Goal: Transaction & Acquisition: Obtain resource

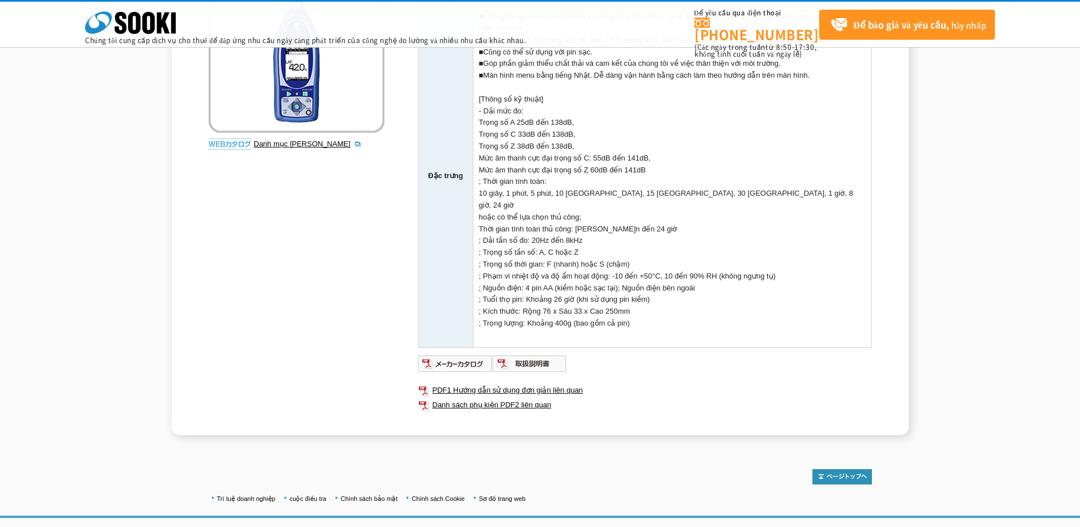
scroll to position [156, 0]
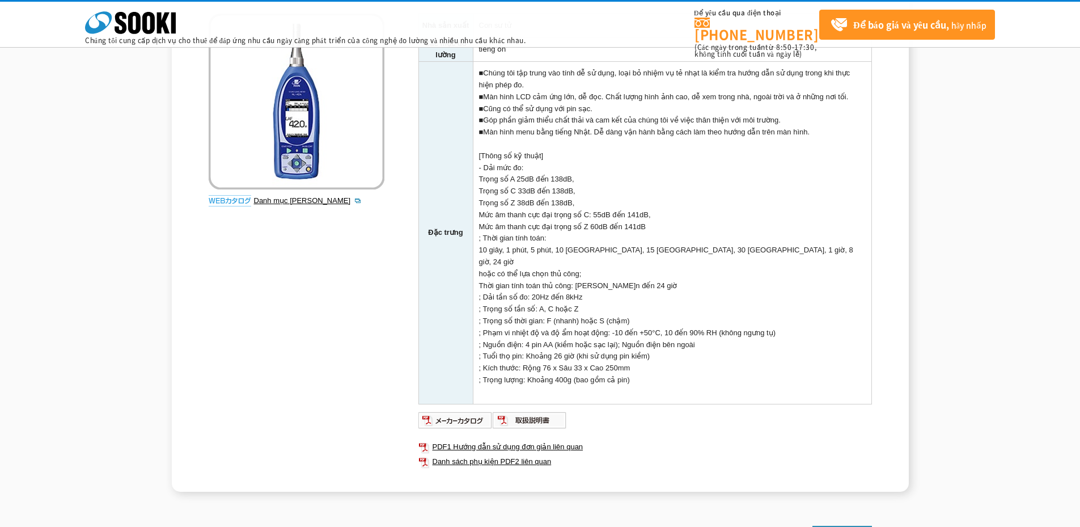
click at [321, 126] on img at bounding box center [297, 102] width 176 height 176
click at [296, 138] on img at bounding box center [297, 102] width 176 height 176
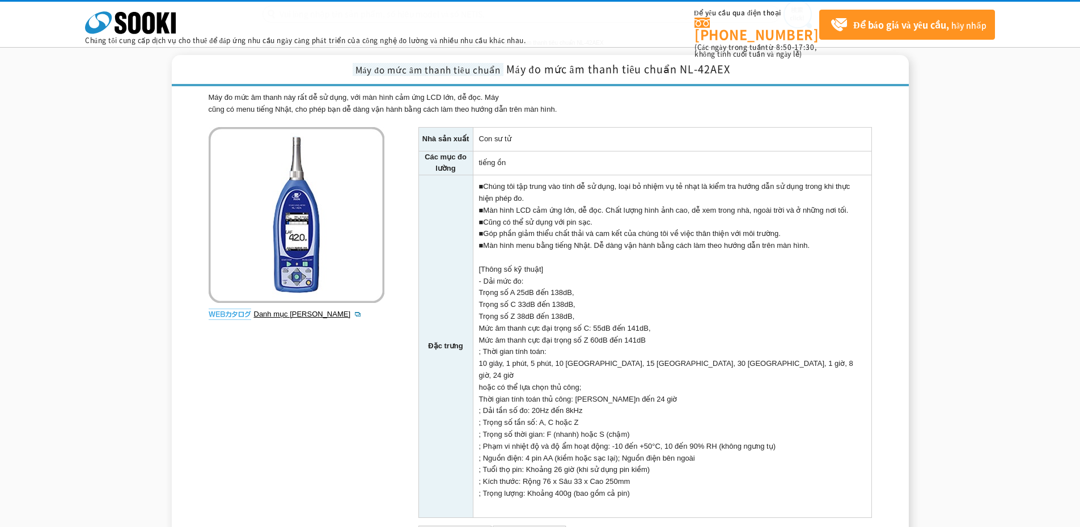
scroll to position [0, 0]
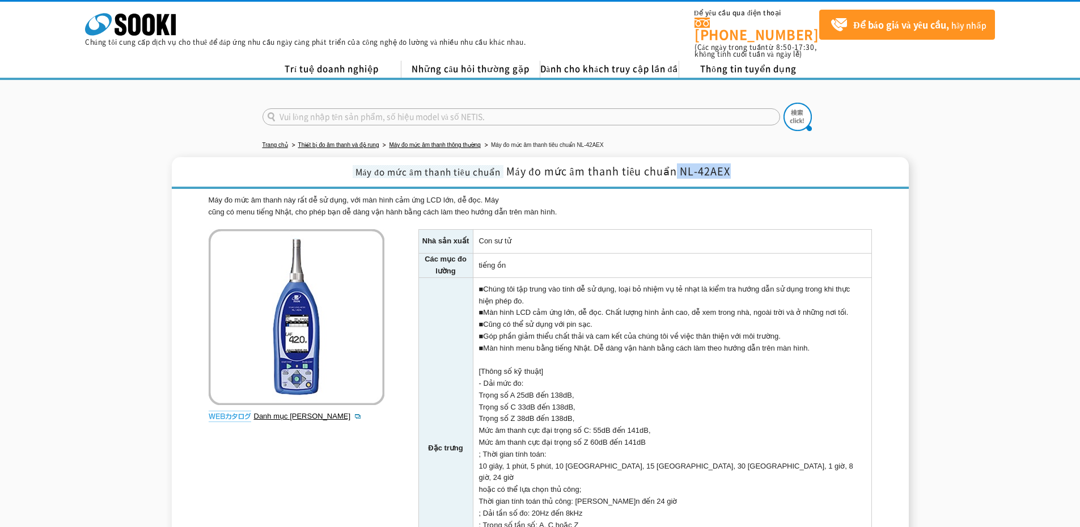
drag, startPoint x: 680, startPoint y: 159, endPoint x: 738, endPoint y: 160, distance: 57.8
click at [738, 160] on h1 "Máy đo mức âm thanh tiêu chuẩn Máy đo mức âm thanh tiêu chuẩn NL-42AEX" at bounding box center [540, 173] width 737 height 32
copy font "NL-42AEX"
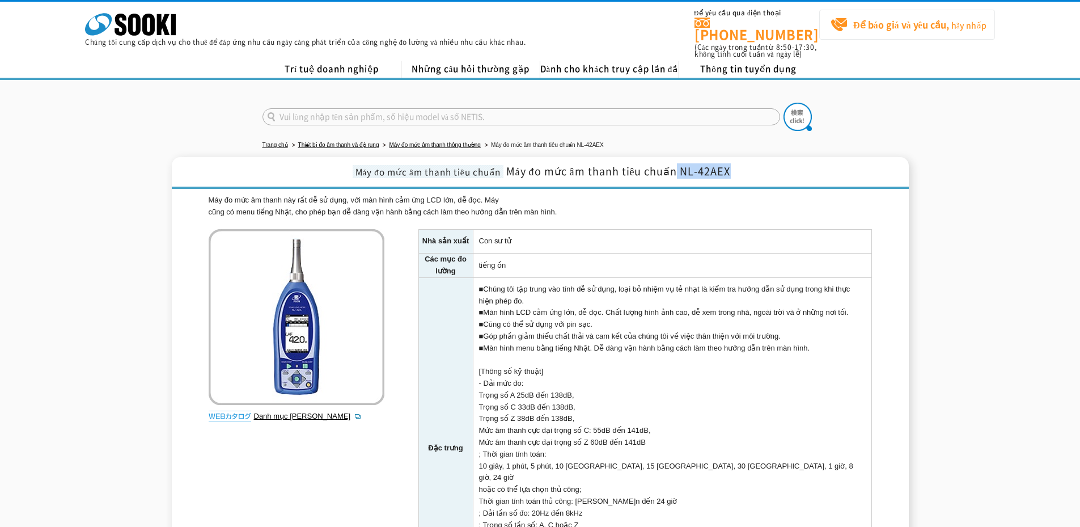
click at [827, 25] on link "Để báo giá và yêu cầu, hãy nhấp vào đây" at bounding box center [907, 25] width 176 height 30
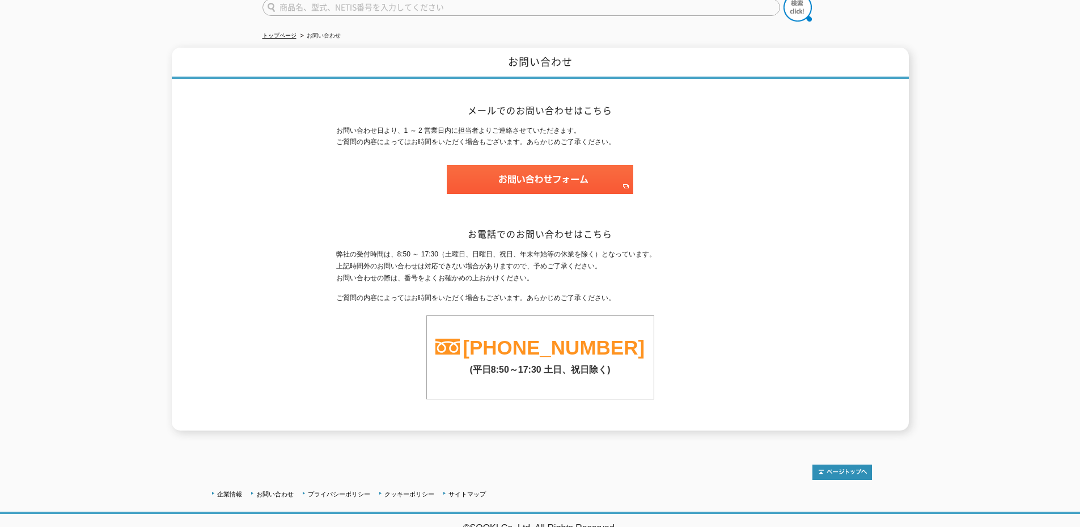
scroll to position [103, 0]
